Goal: Navigation & Orientation: Find specific page/section

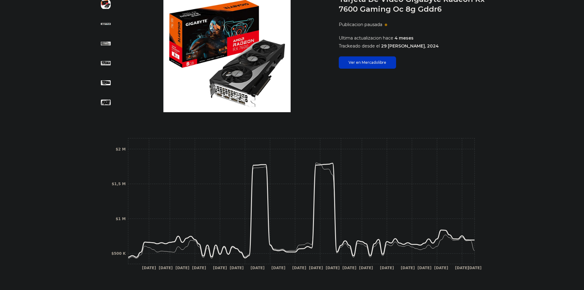
scroll to position [13, 0]
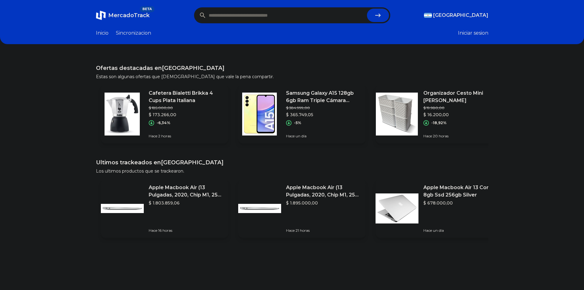
click at [475, 32] on button "Iniciar sesion" at bounding box center [473, 32] width 30 height 7
click at [105, 33] on link "Inicio" at bounding box center [102, 32] width 13 height 7
click at [142, 32] on link "Sincronizacion" at bounding box center [133, 32] width 35 height 7
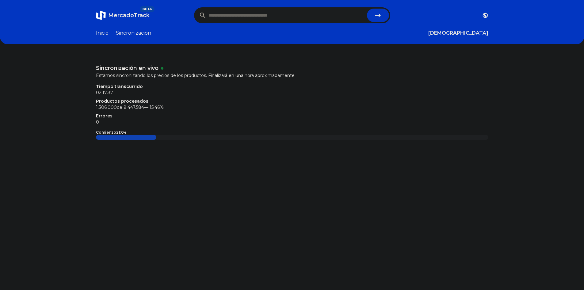
click at [104, 33] on link "Inicio" at bounding box center [102, 32] width 13 height 7
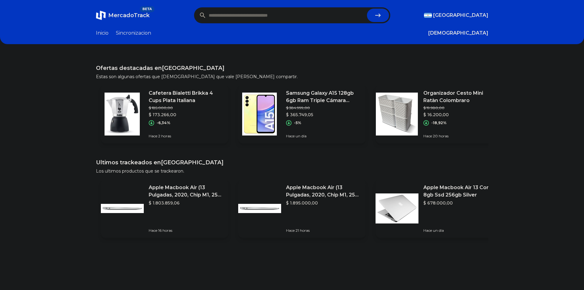
click at [132, 33] on link "Sincronizacion" at bounding box center [133, 32] width 35 height 7
